Goal: Task Accomplishment & Management: Complete application form

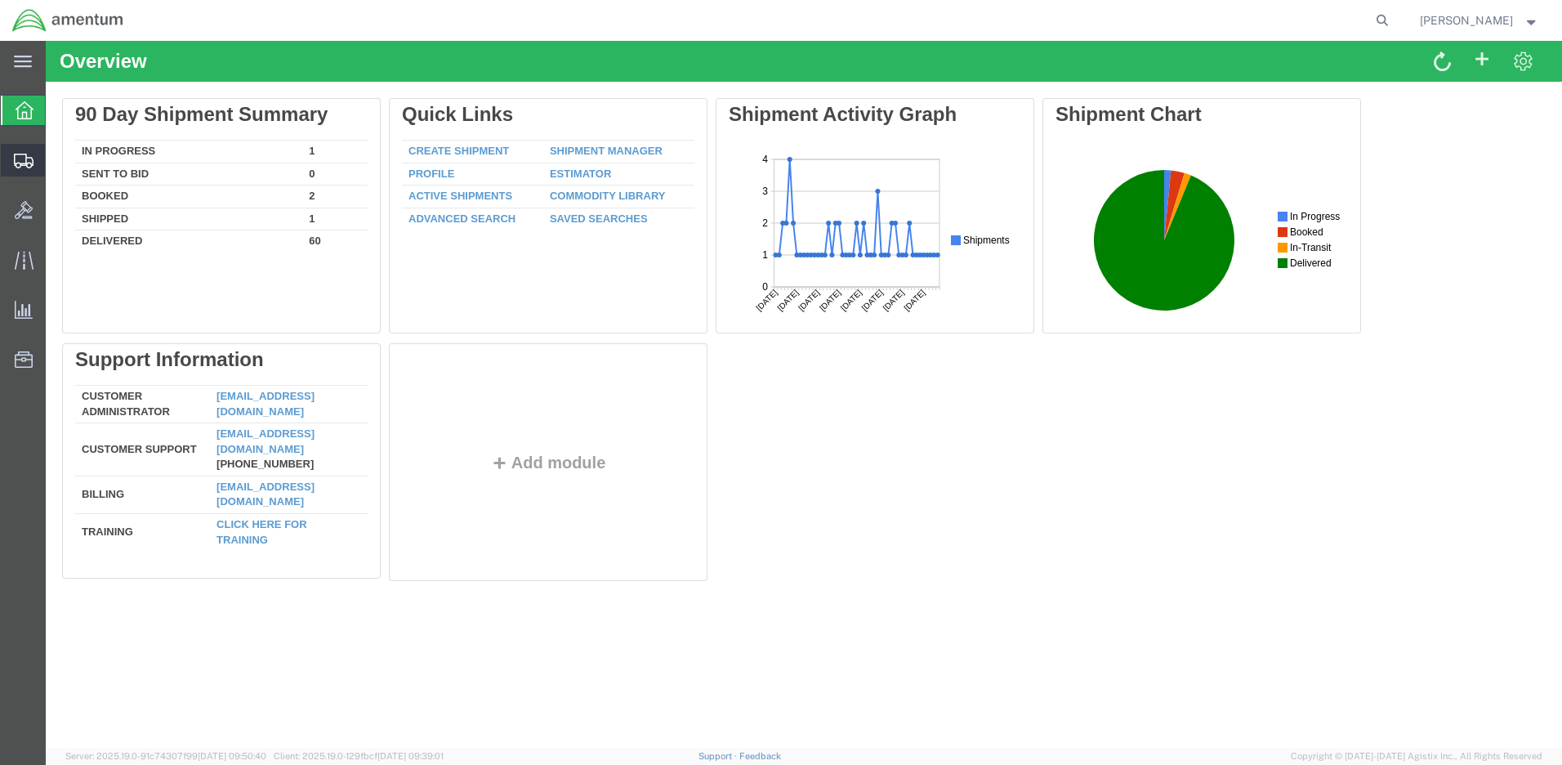
click at [0, 0] on span "Create Shipment" at bounding box center [0, 0] width 0 height 0
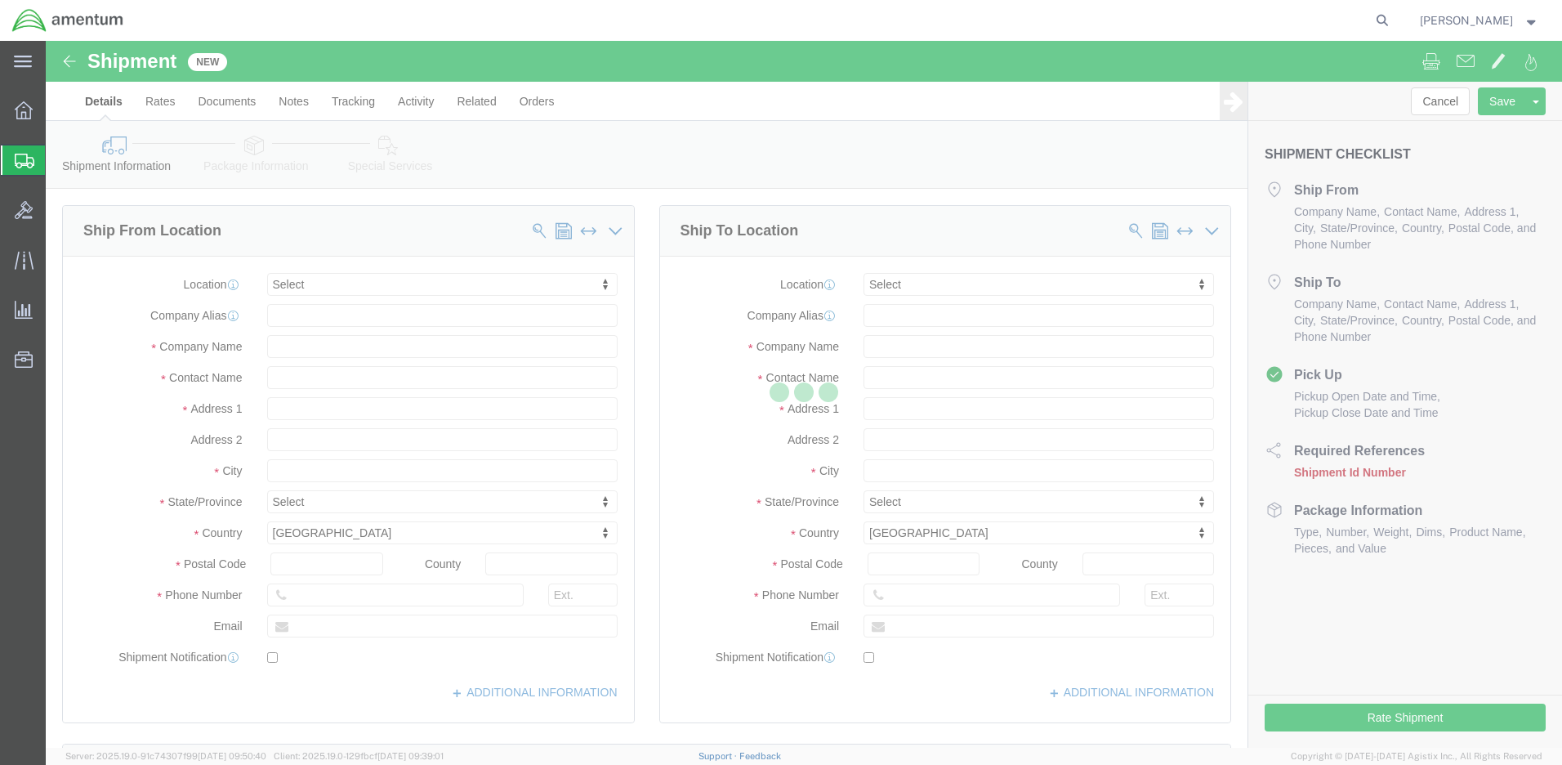
select select
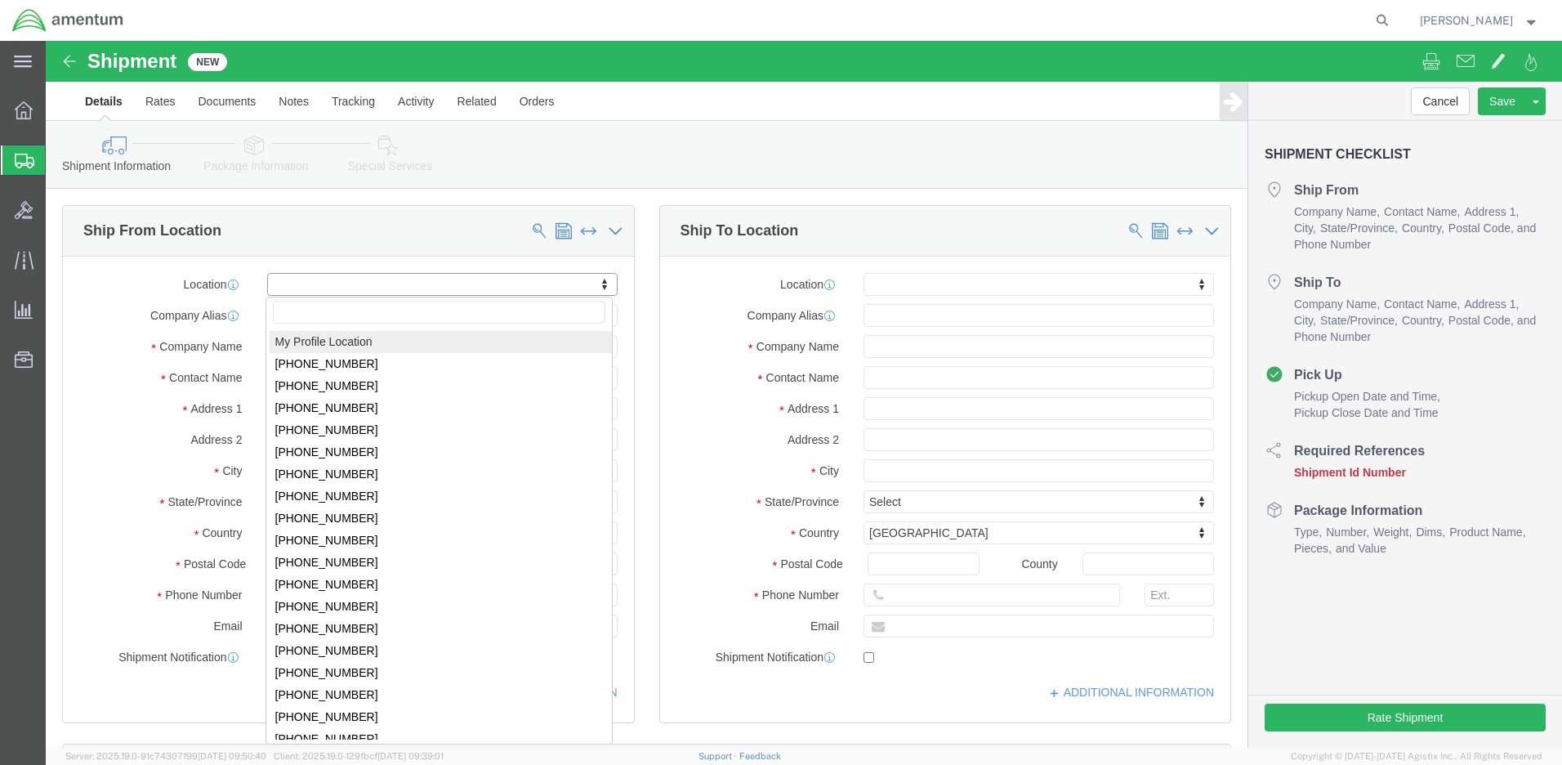
click body "Shipment New Details Rates Documents Notes Tracking Activity Related Orders Can…"
select select "MYPROFILE"
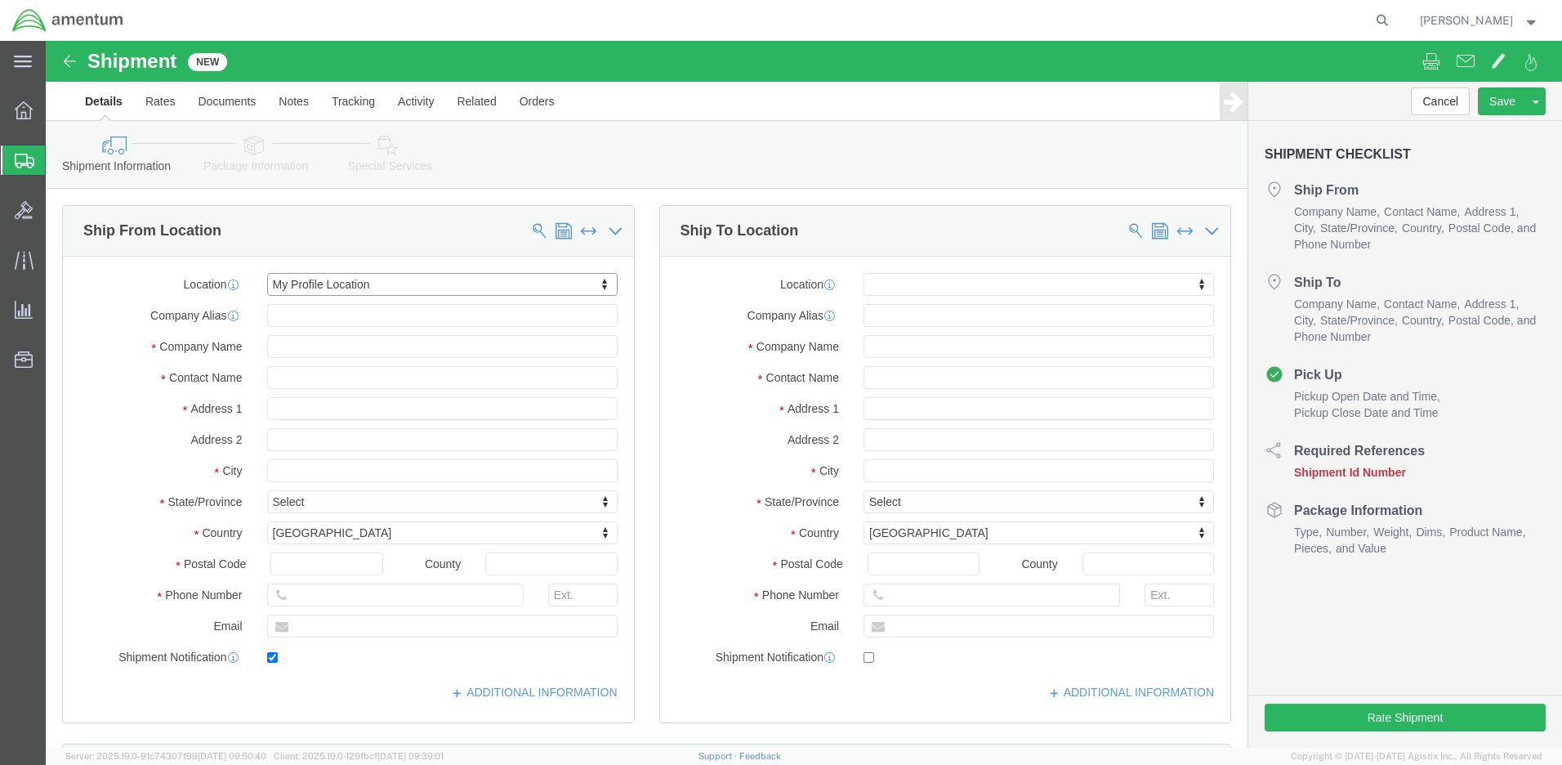
type input "[STREET_ADDRESS]"
type input "98433"
type input "[PHONE_NUMBER]"
type input "[PERSON_NAME][EMAIL_ADDRESS][DOMAIN_NAME]"
checkbox input "true"
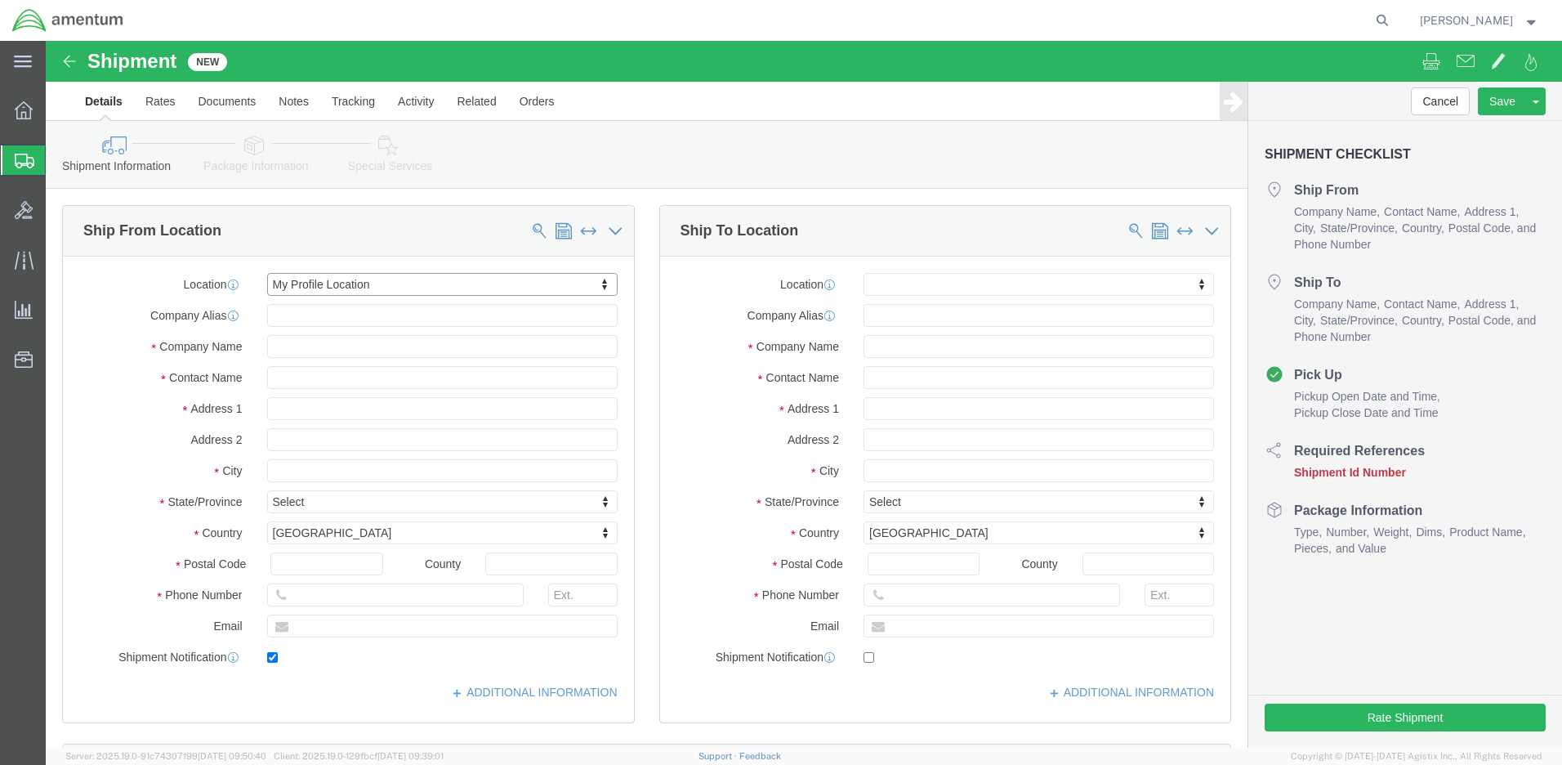
type input "Amentum Services, Inc."
type input "[PERSON_NAME]"
type input "Joint Base [PERSON_NAME]"
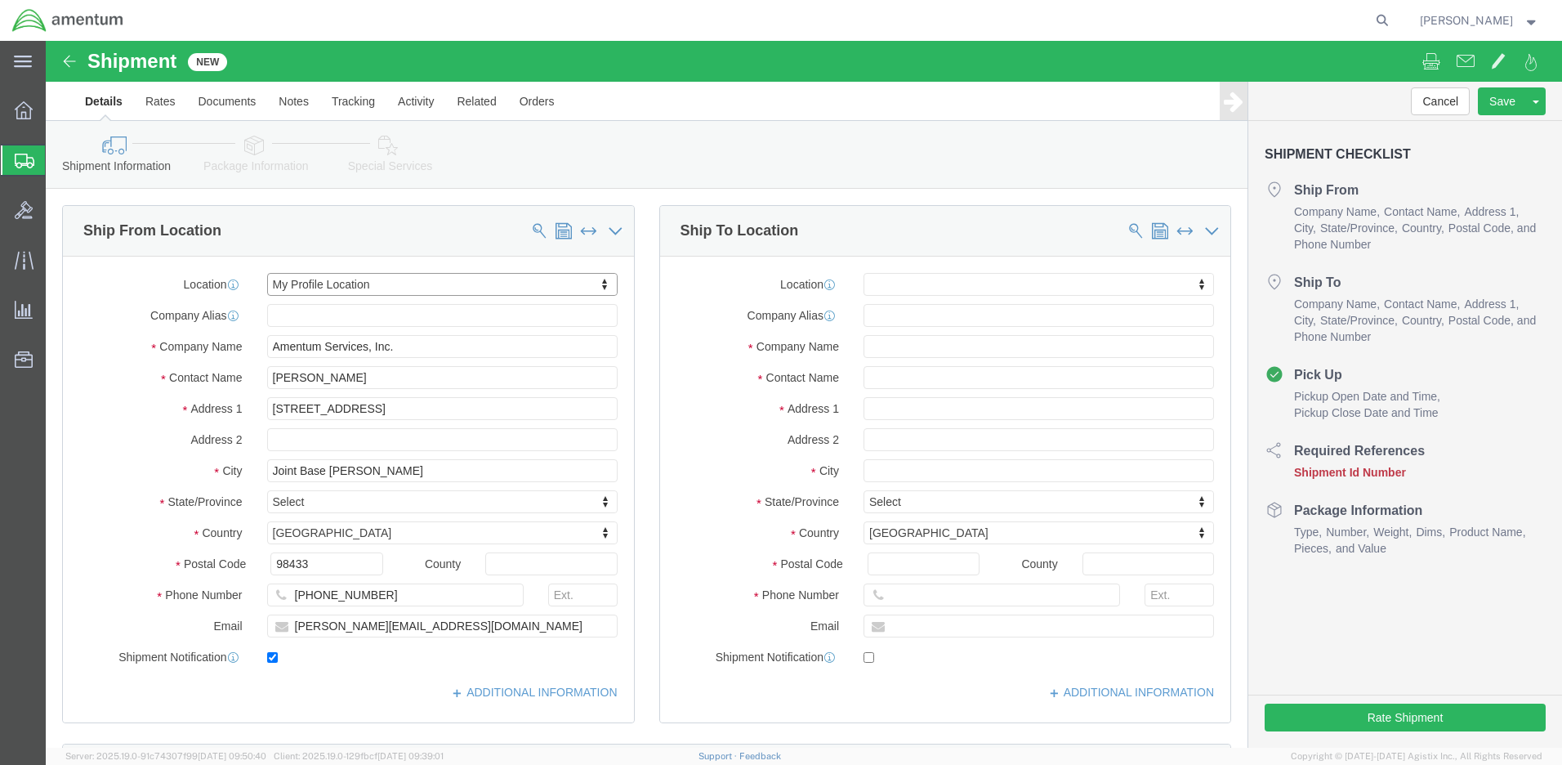
select select "WA"
click input "text"
type input "[PERSON_NAME]"
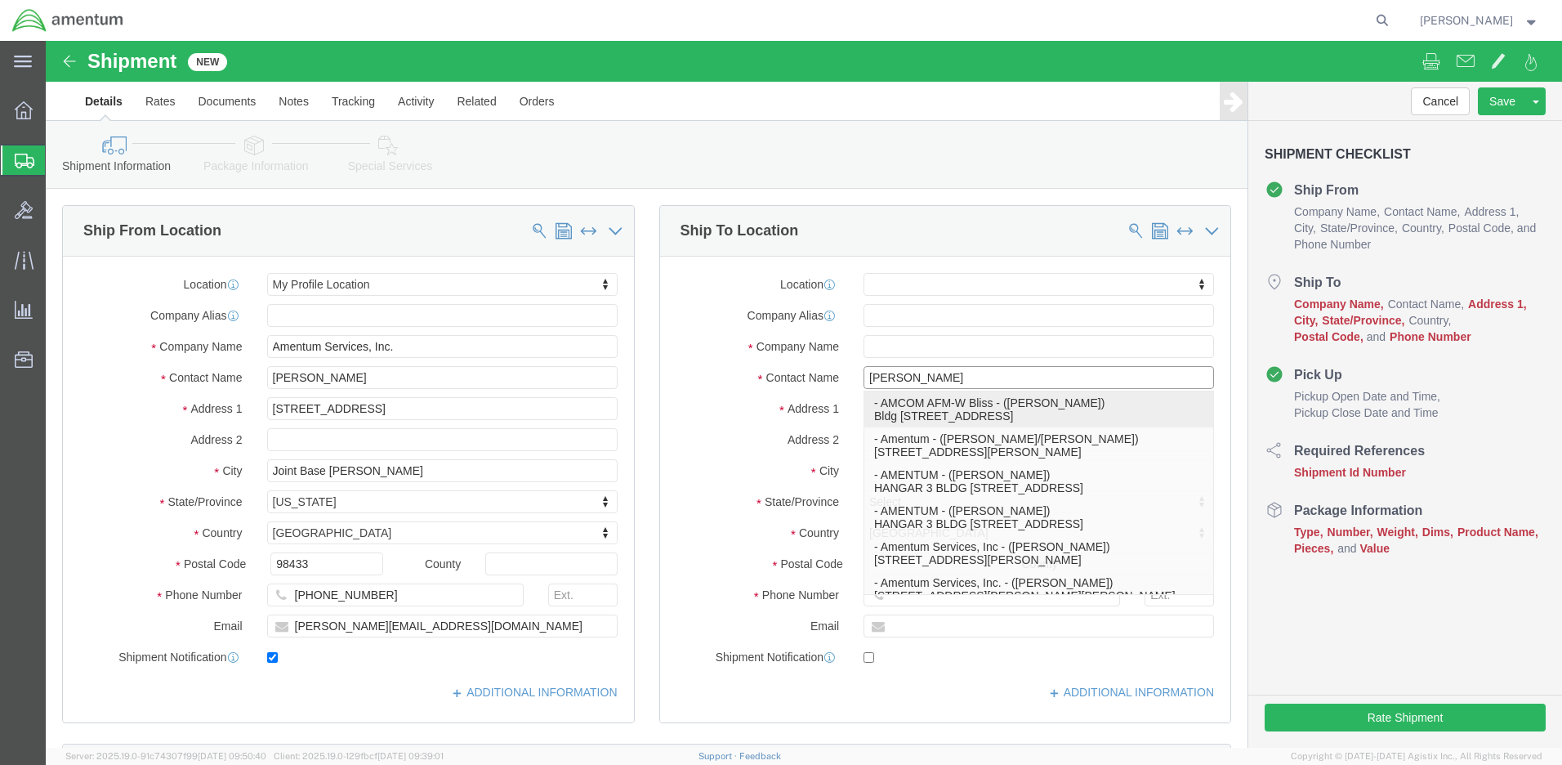
click p "- AMCOM AFM-W Bliss - ([PERSON_NAME]) Bldg [STREET_ADDRESS]"
select select
type input "Bldg [STREET_ADDRESS]"
type input "79918"
type input "[PHONE_NUMBER]"
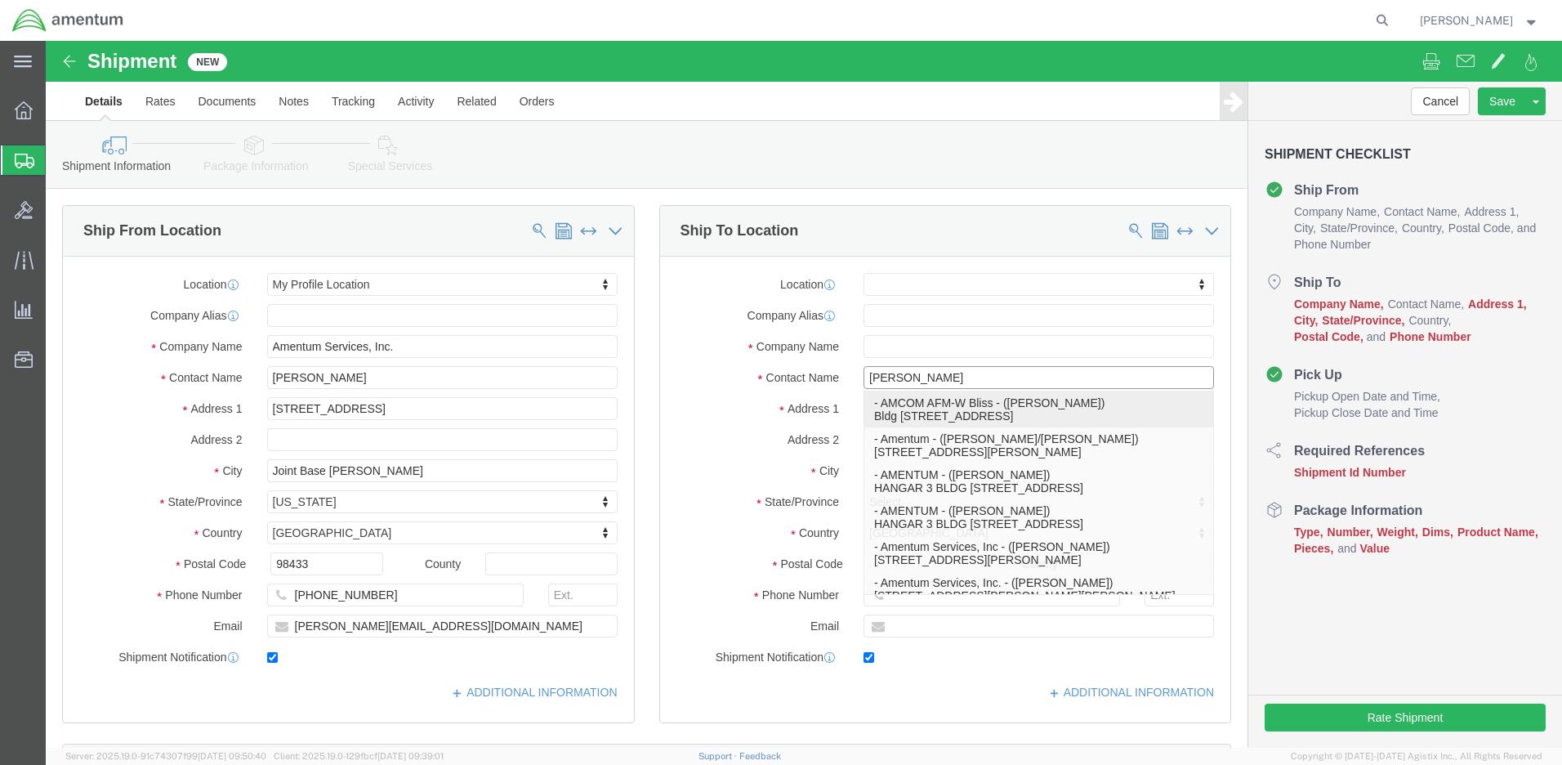
type input "[PERSON_NAME][EMAIL_ADDRESS][PERSON_NAME][DOMAIN_NAME]"
checkbox input "true"
type input "AMCOM AFM-W Bliss"
type input "[PERSON_NAME]"
type input "Fort Bliss"
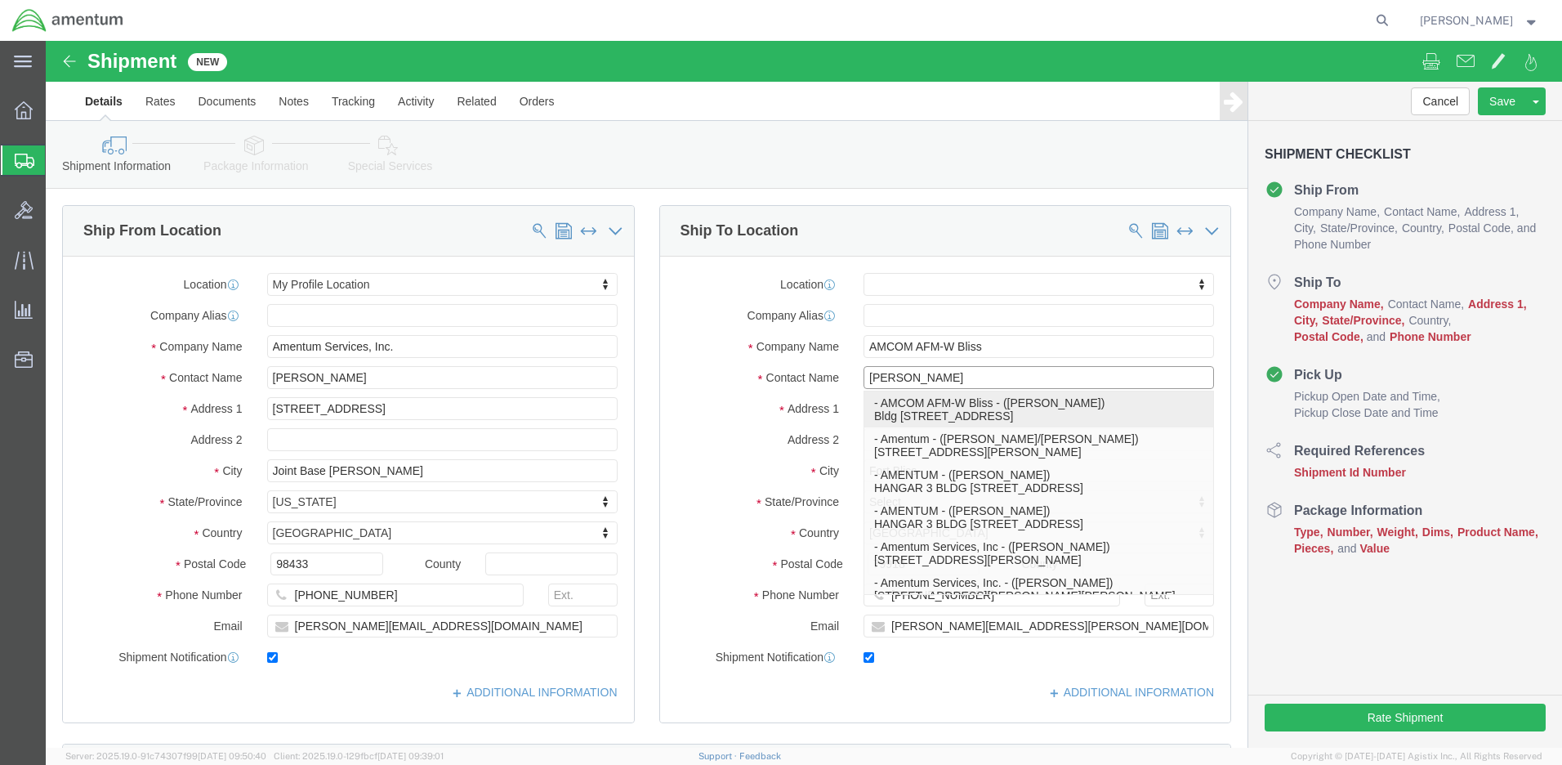
select select "[GEOGRAPHIC_DATA]"
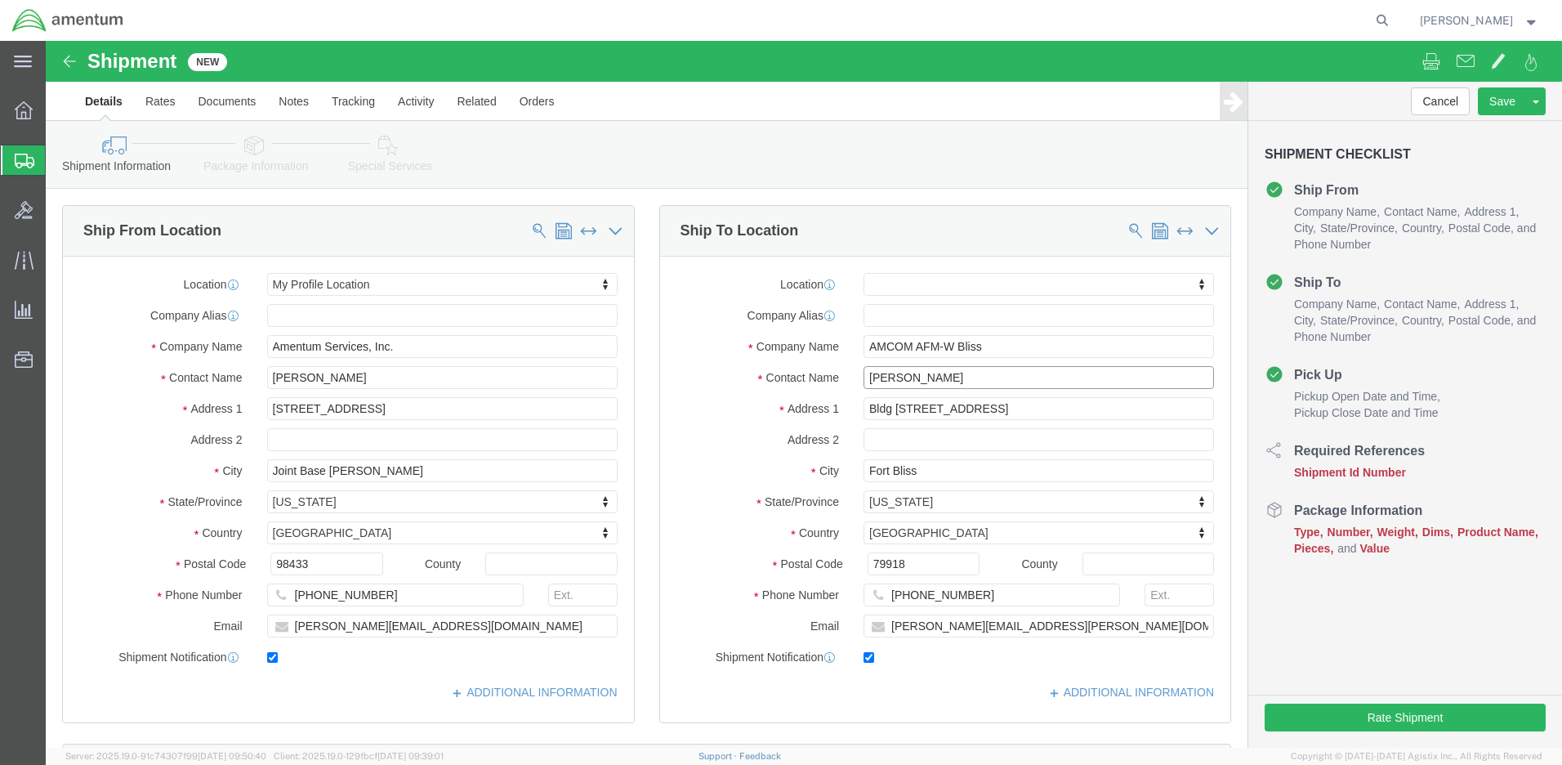
type input "[PERSON_NAME]"
click input "text"
paste input "4999.R.2521.AW.AM.0F.YWKM.00"
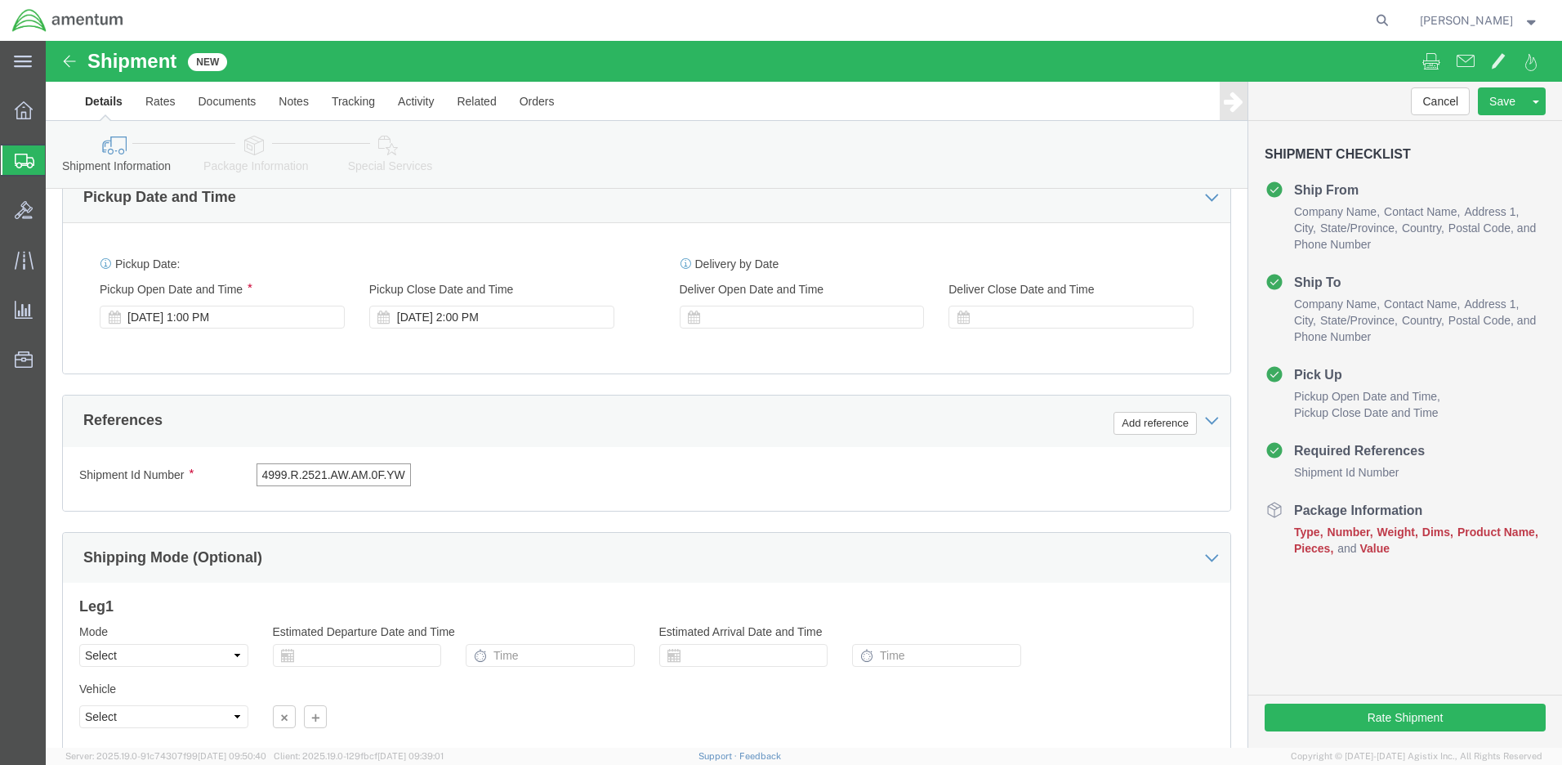
type input "4999.R.2521.AW.AM.0F.YWKM.00"
click button "Continue"
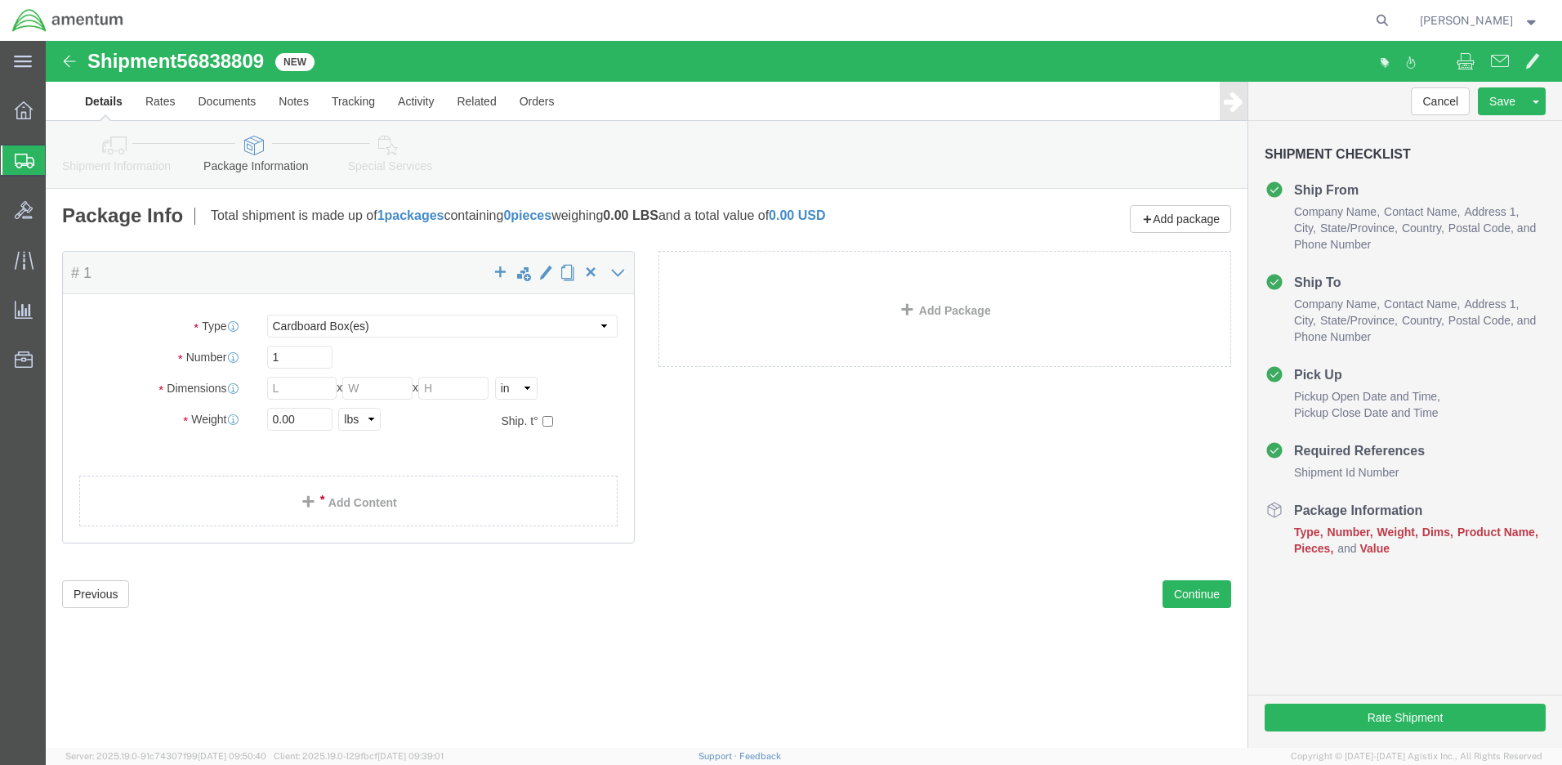
click div "Package Content # 1 x Package Type Select BCK Boxes Bale(s) Basket(s) Bolt(s) B…"
select select "SBX"
type input "12.25"
type input "11.00"
type input "1.50"
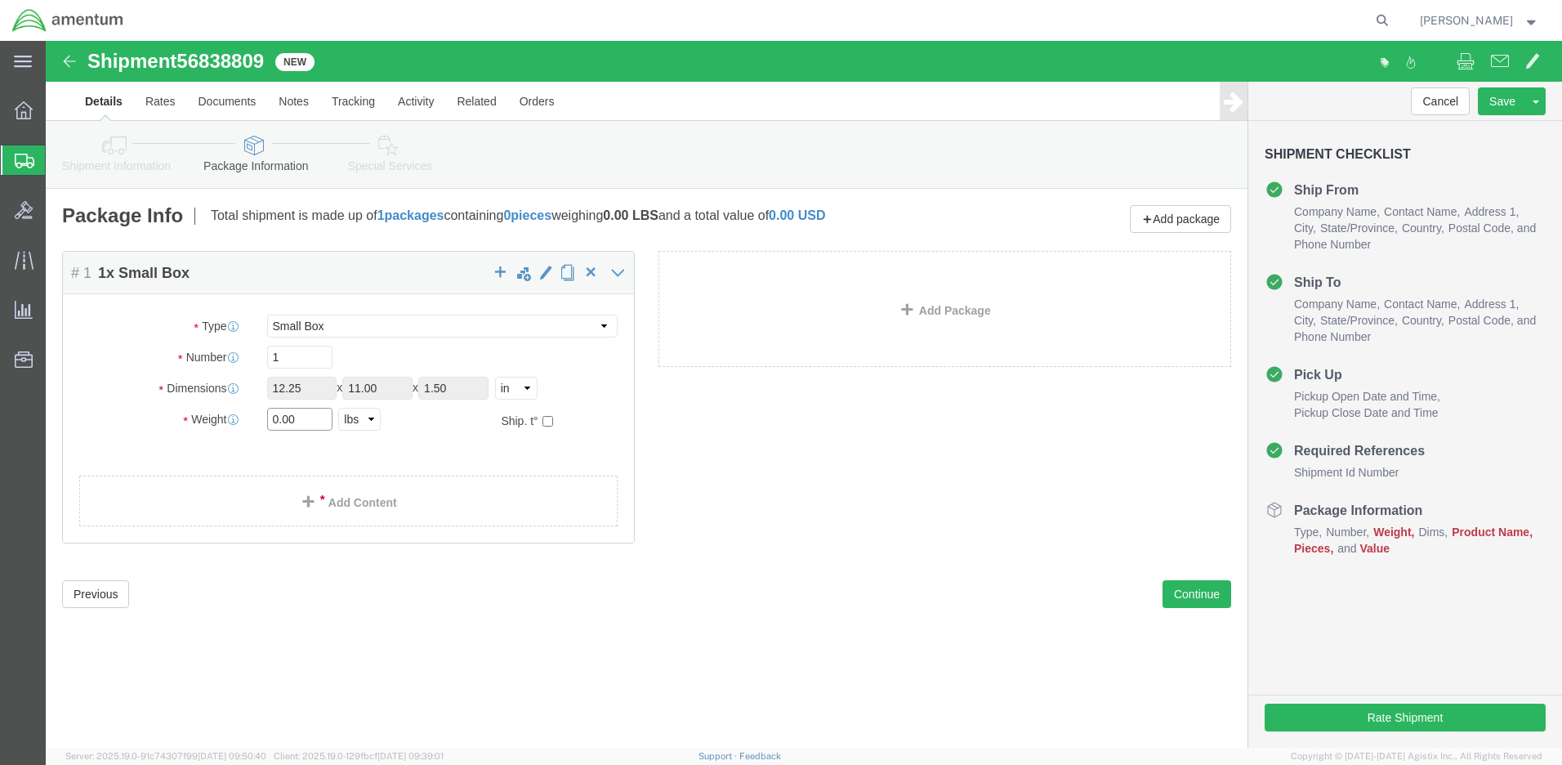
drag, startPoint x: 260, startPoint y: 374, endPoint x: 190, endPoint y: 373, distance: 69.5
click div "Weight 0.00 Select kgs lbs Ship. t°"
type input "2"
click link "Add Content"
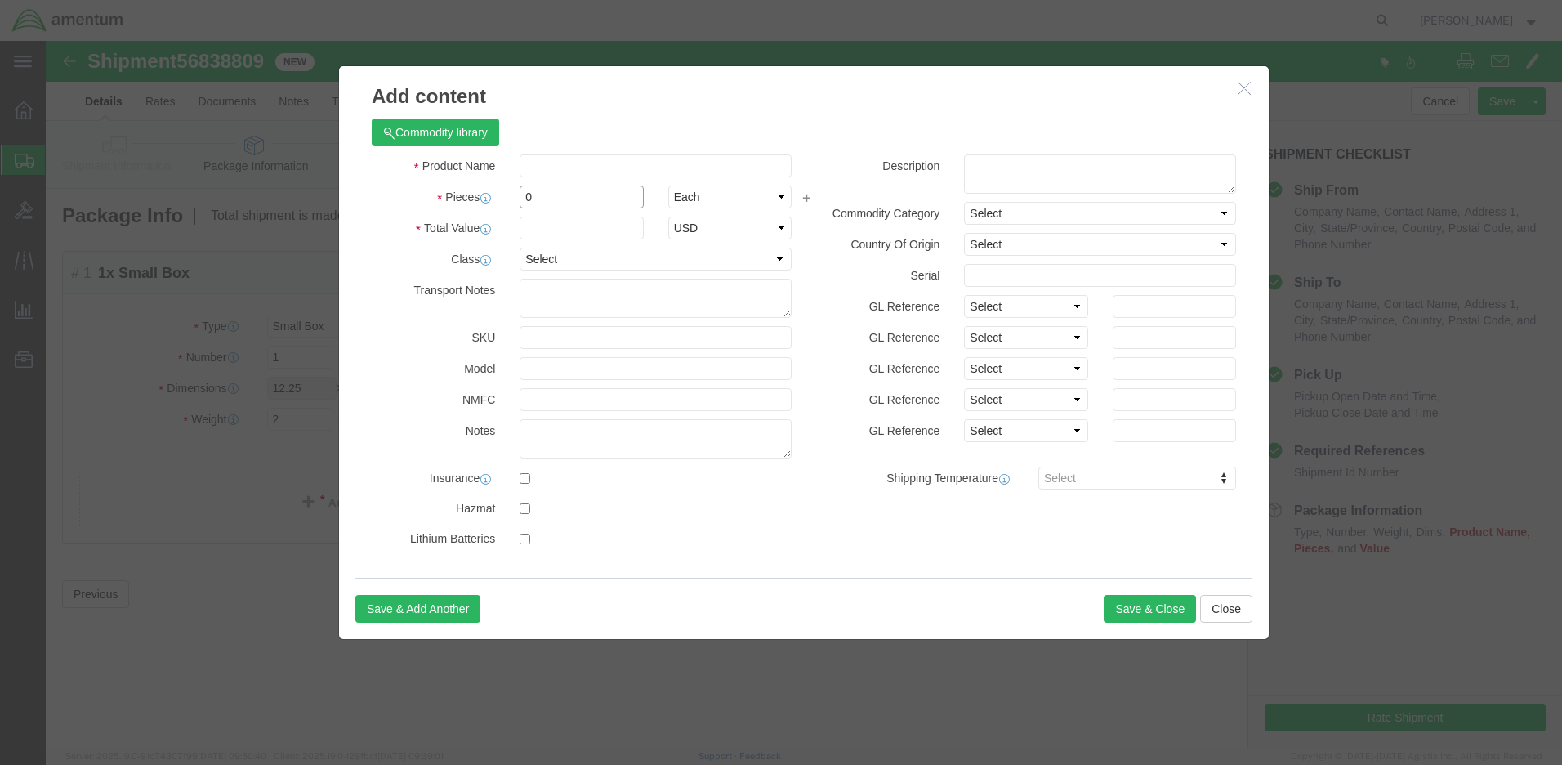
click input "0"
type input "2"
click input "text"
type input "10"
click textarea
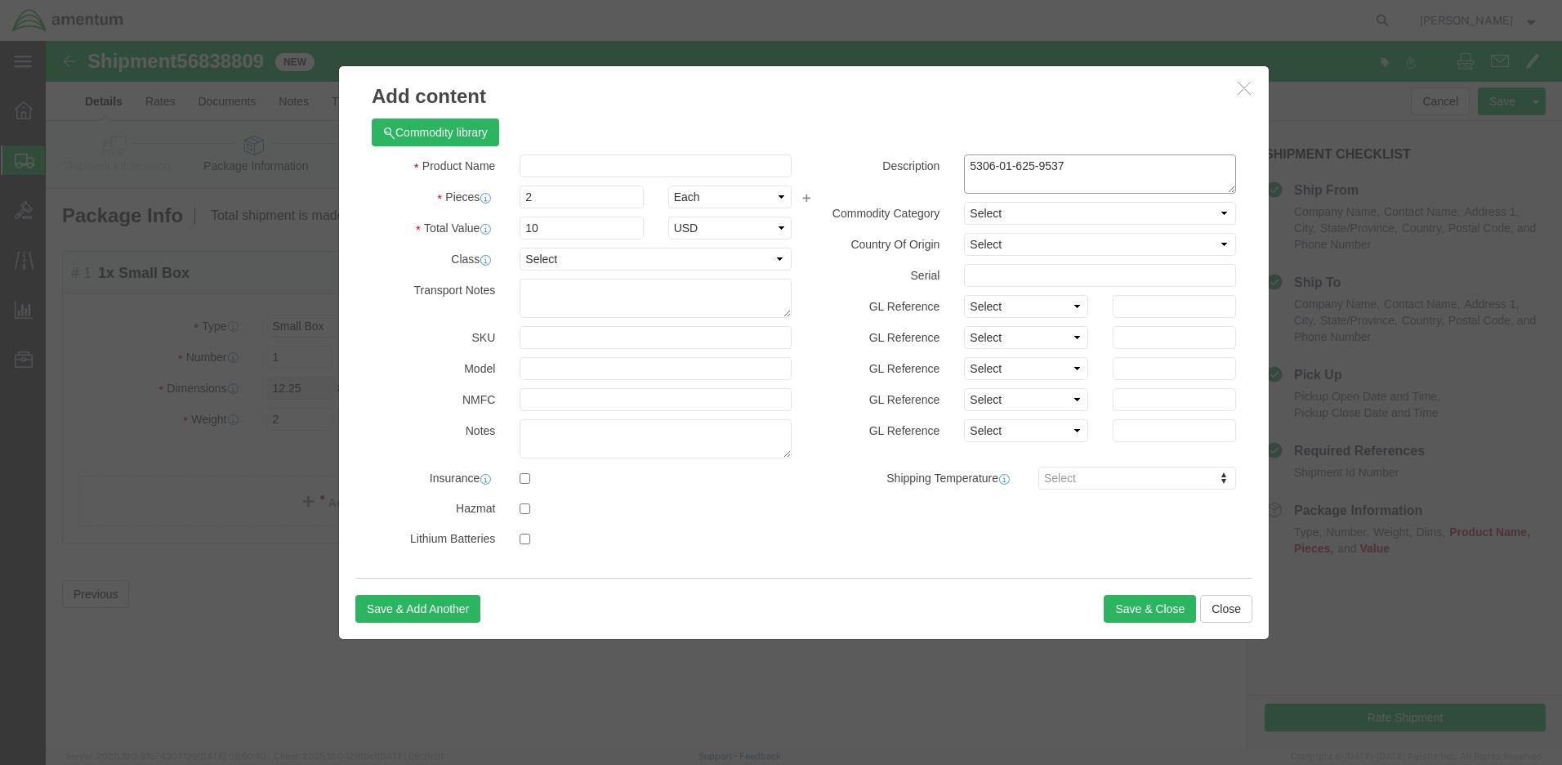
type textarea "5306-01-625-9537"
click input "text"
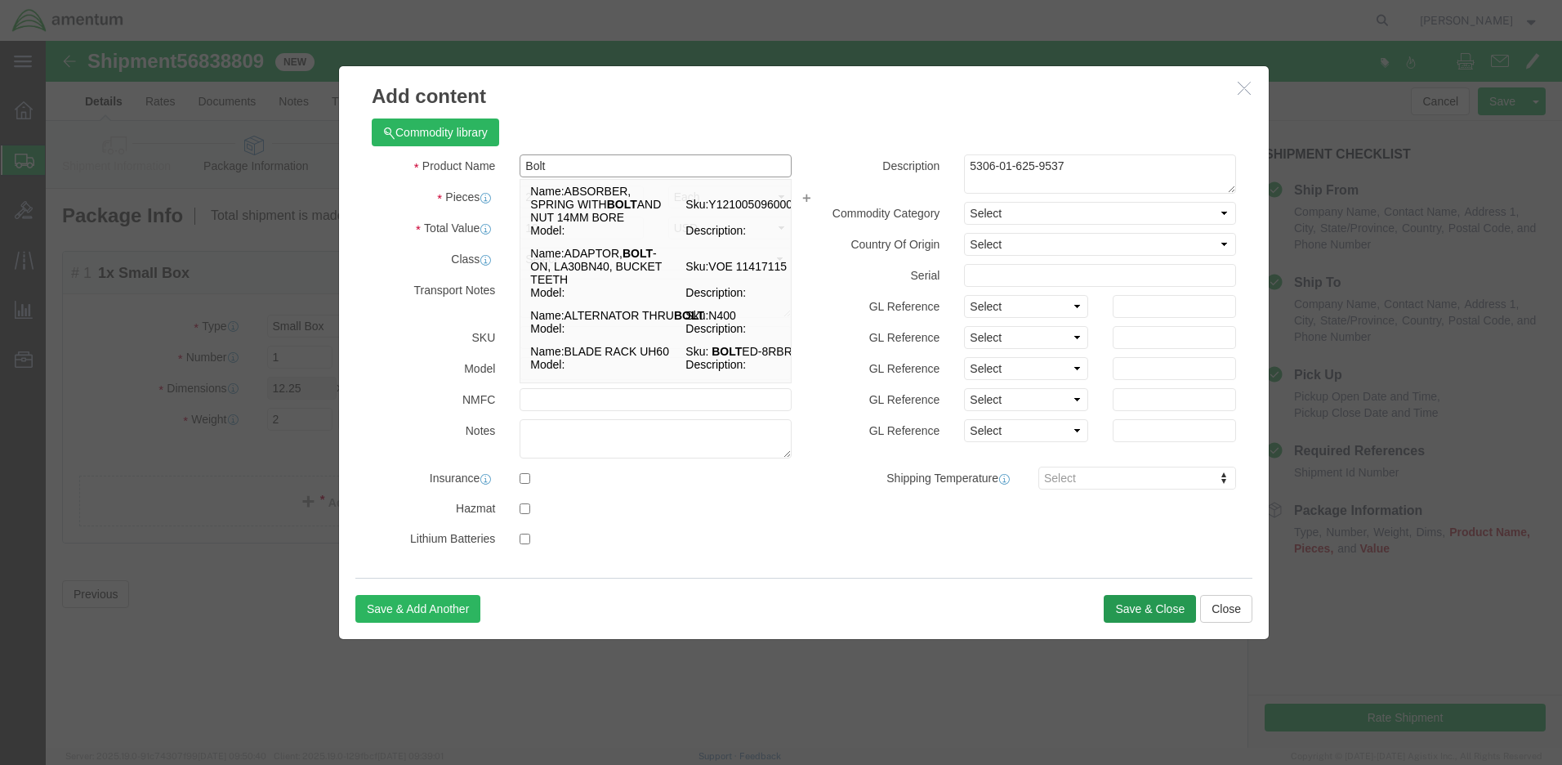
type input "Bolt"
click button "Save & Close"
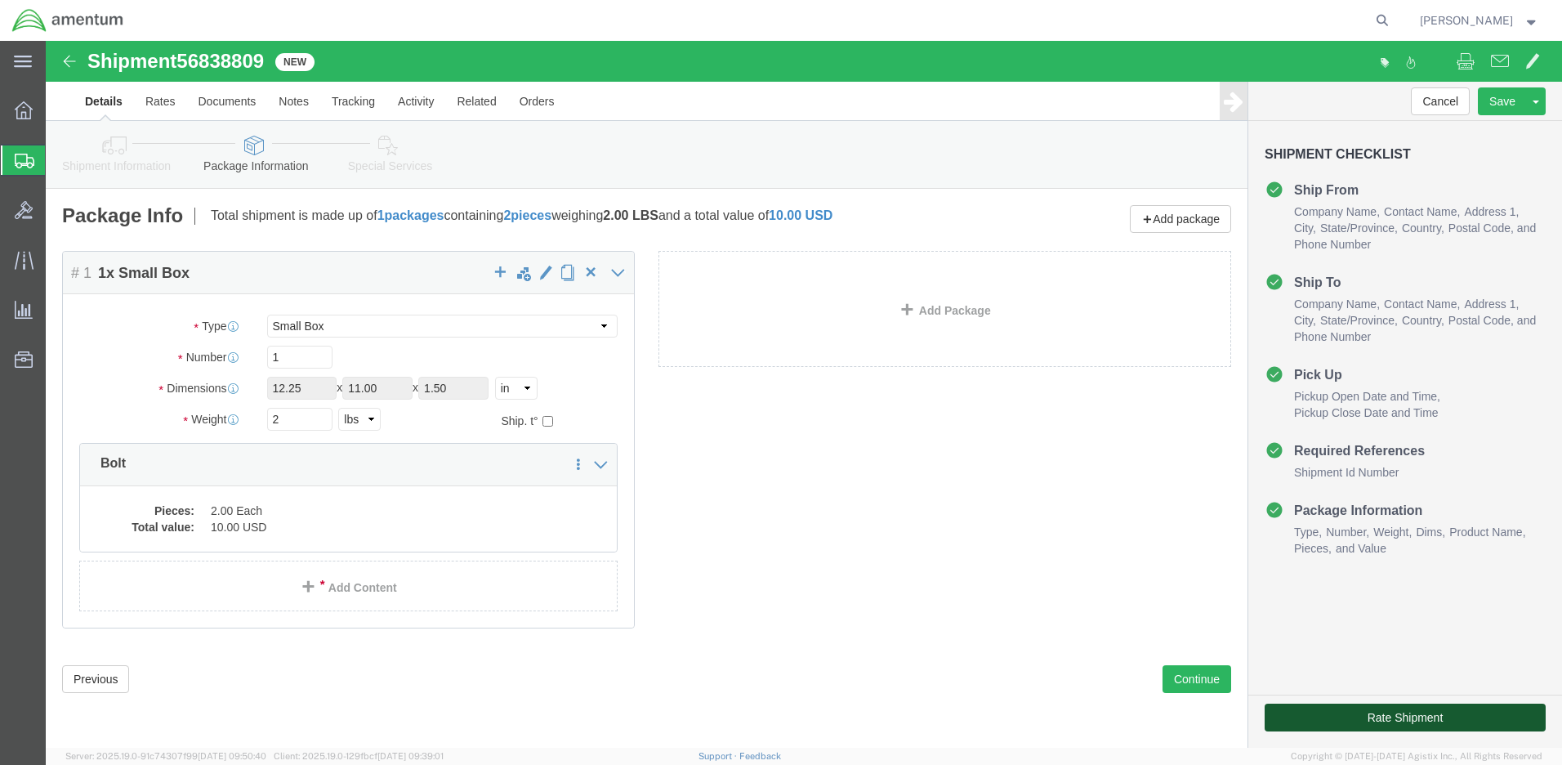
click button "Rate Shipment"
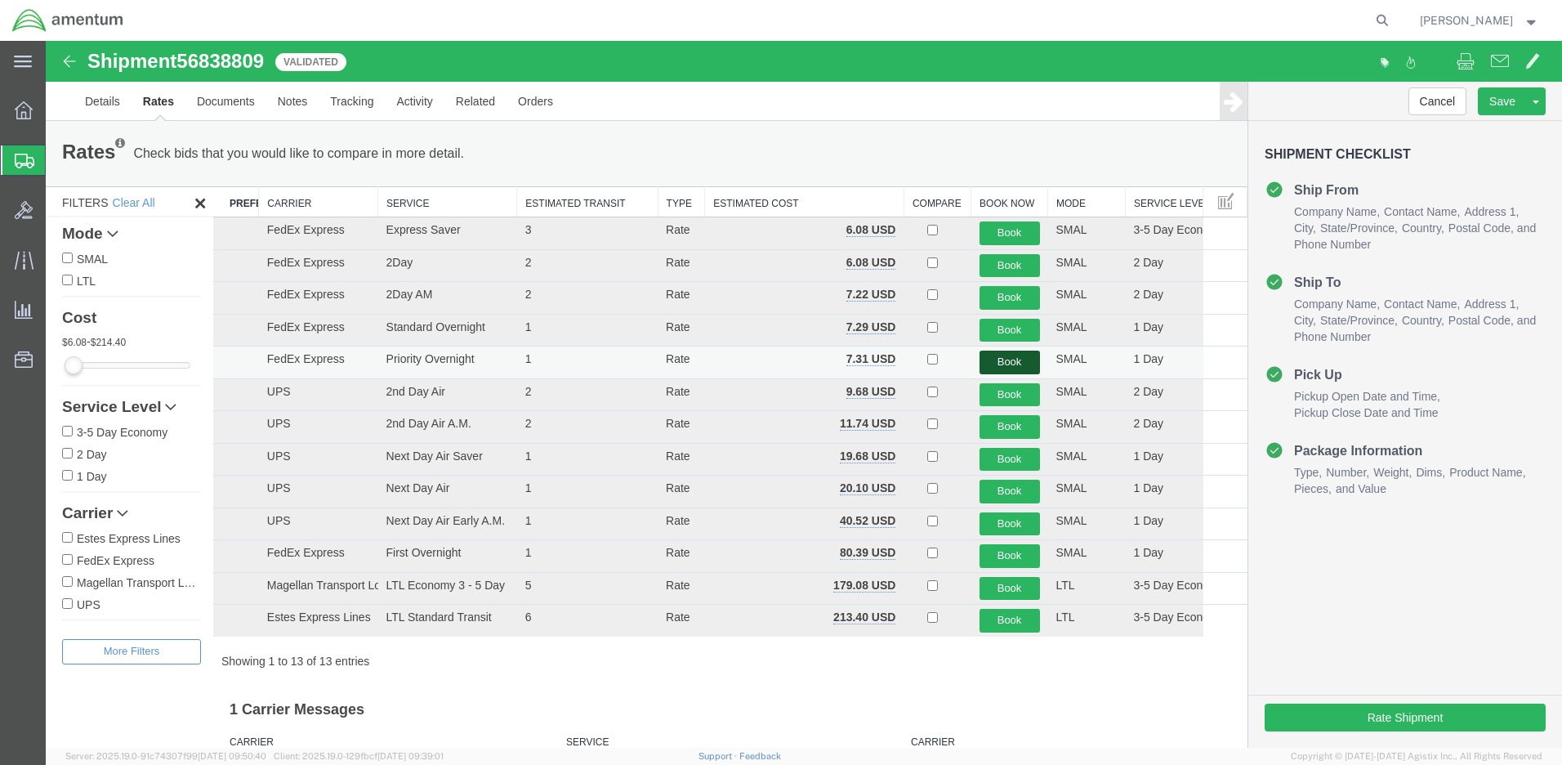
click at [996, 359] on button "Book" at bounding box center [1010, 363] width 60 height 24
